Goal: Information Seeking & Learning: Learn about a topic

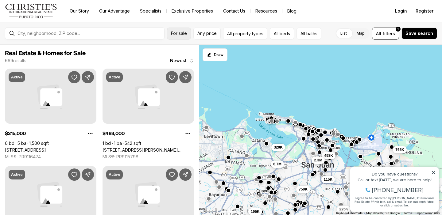
click at [185, 32] on span "For sale" at bounding box center [179, 33] width 16 height 5
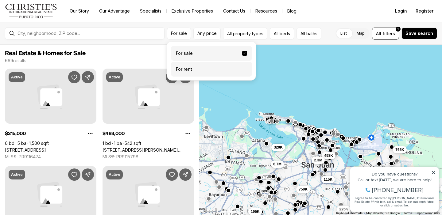
click at [189, 69] on label "For rent" at bounding box center [211, 69] width 81 height 15
click at [242, 67] on button "For rent" at bounding box center [244, 67] width 5 height 0
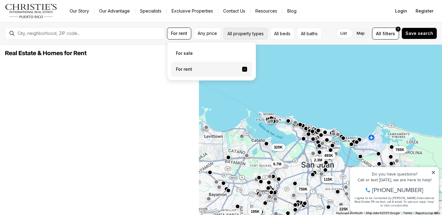
click at [248, 34] on button "All property types" at bounding box center [245, 34] width 44 height 12
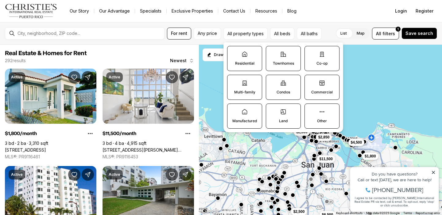
click at [286, 94] on p "Condos" at bounding box center [282, 92] width 13 height 5
click at [272, 81] on button "Condos" at bounding box center [269, 78] width 6 height 6
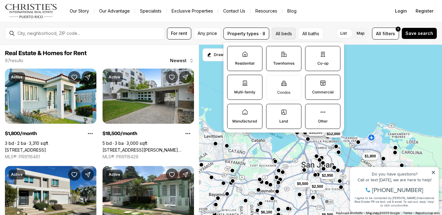
click at [288, 34] on button "All beds" at bounding box center [283, 34] width 24 height 12
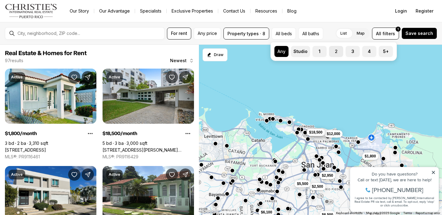
click at [337, 53] on label "2" at bounding box center [336, 51] width 14 height 11
click at [335, 52] on button "2" at bounding box center [332, 49] width 6 height 6
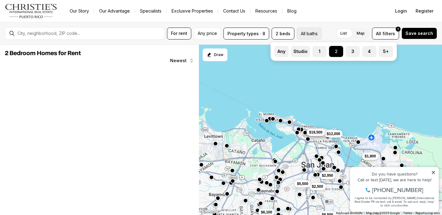
click at [309, 35] on button "All baths" at bounding box center [309, 34] width 25 height 12
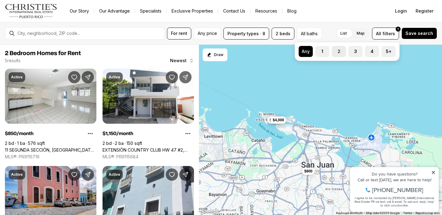
click at [338, 52] on label "2" at bounding box center [339, 51] width 14 height 11
click at [338, 52] on button "2" at bounding box center [335, 49] width 6 height 6
